Goal: Transaction & Acquisition: Purchase product/service

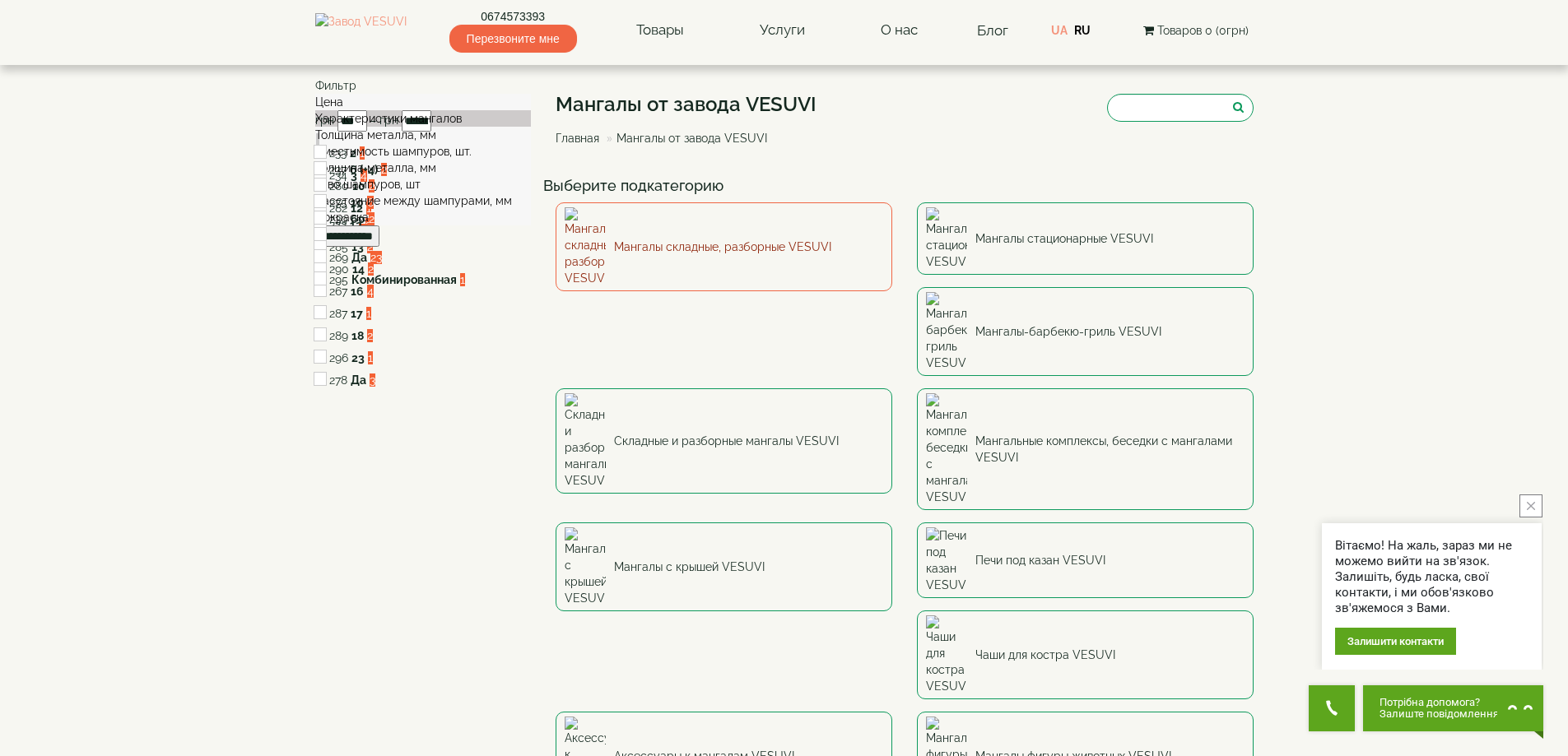
click at [696, 228] on link "Мангалы складные, разборные VESUVI" at bounding box center [724, 246] width 337 height 89
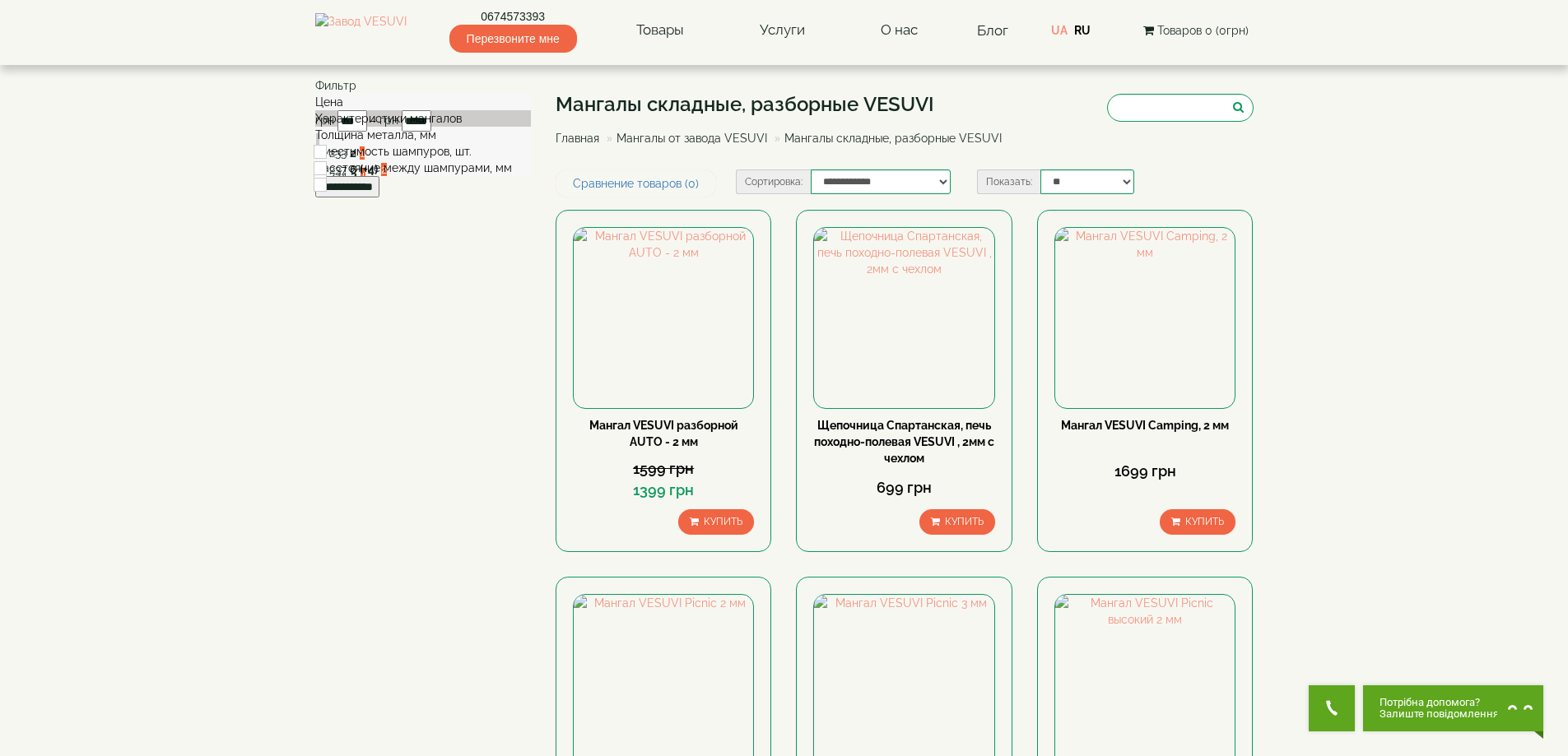
click at [420, 143] on div "Толщина металла, мм" at bounding box center [423, 135] width 216 height 16
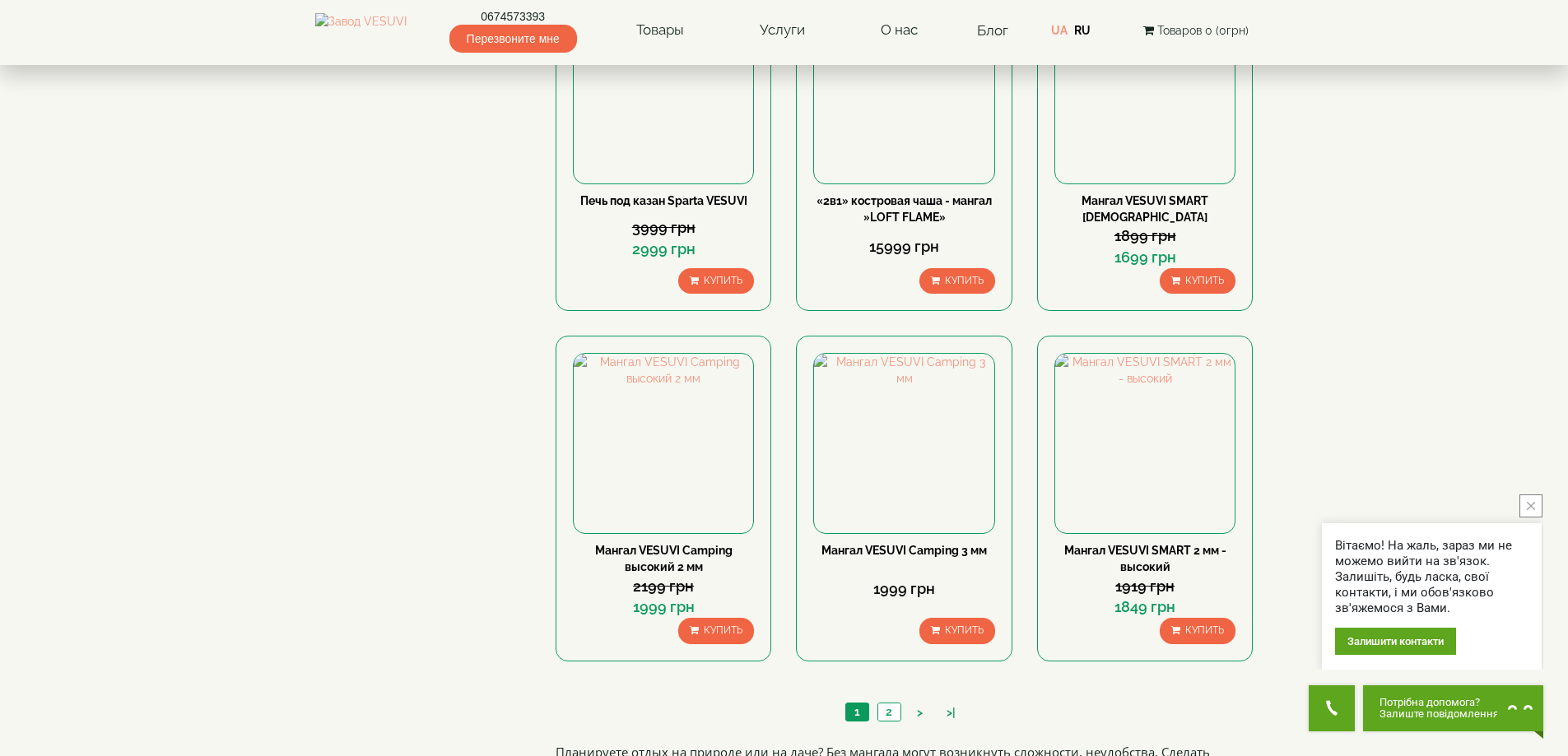
scroll to position [1295, 0]
